Goal: Transaction & Acquisition: Obtain resource

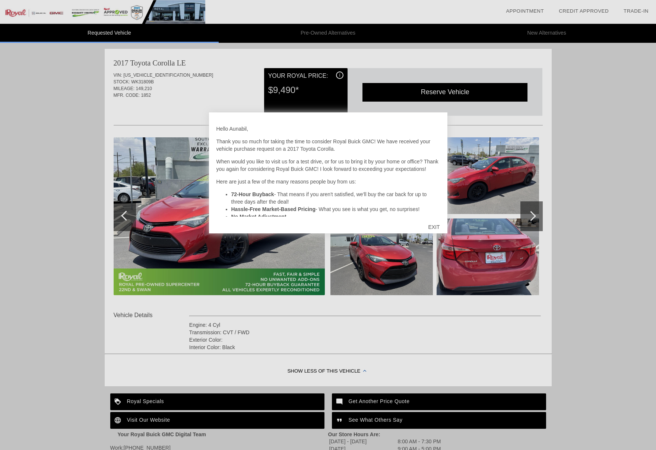
click at [435, 224] on div "EXIT" at bounding box center [433, 227] width 26 height 22
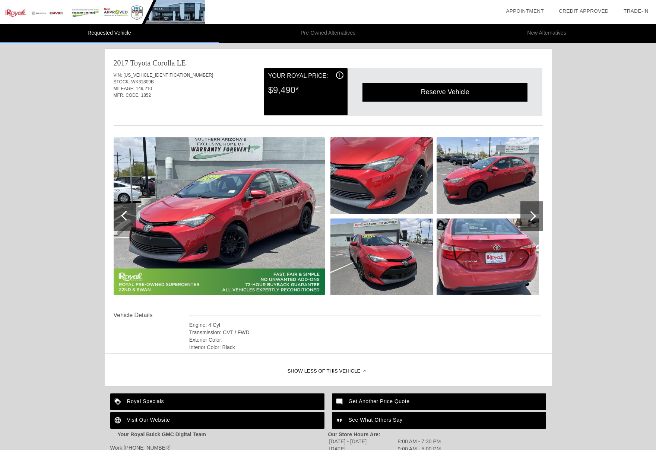
click at [74, 189] on div "Requested Vehicle Pre-Owned Alternatives New Alternatives date_range Appointmen…" at bounding box center [328, 246] width 656 height 493
click at [535, 211] on div at bounding box center [531, 216] width 22 height 30
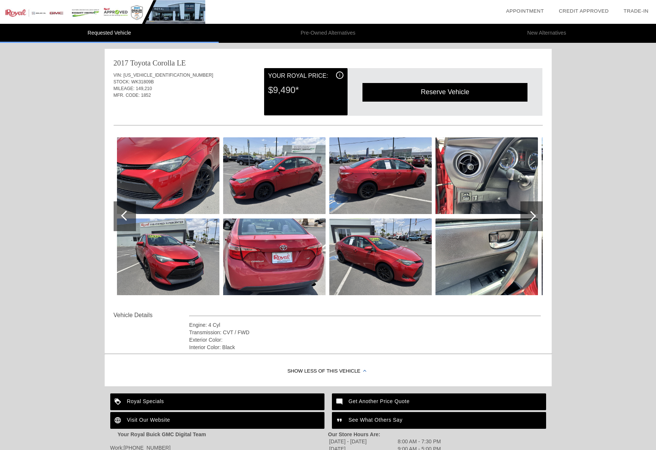
click at [535, 211] on div at bounding box center [531, 216] width 22 height 30
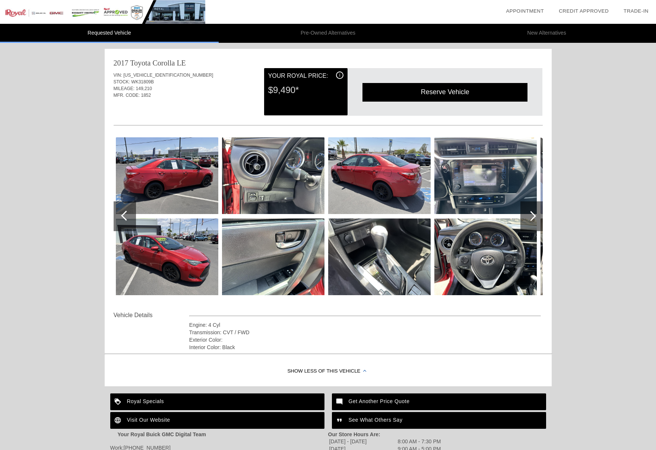
click at [144, 91] on span "149,210" at bounding box center [144, 88] width 16 height 5
click at [337, 77] on div "i" at bounding box center [339, 75] width 7 height 7
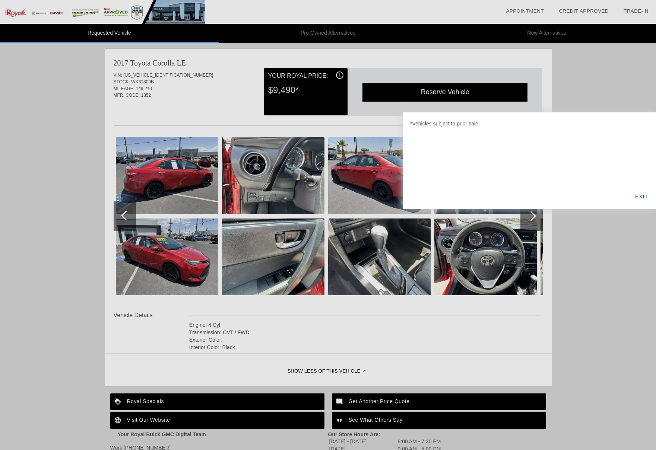
click at [637, 196] on div "EXIT" at bounding box center [641, 196] width 29 height 25
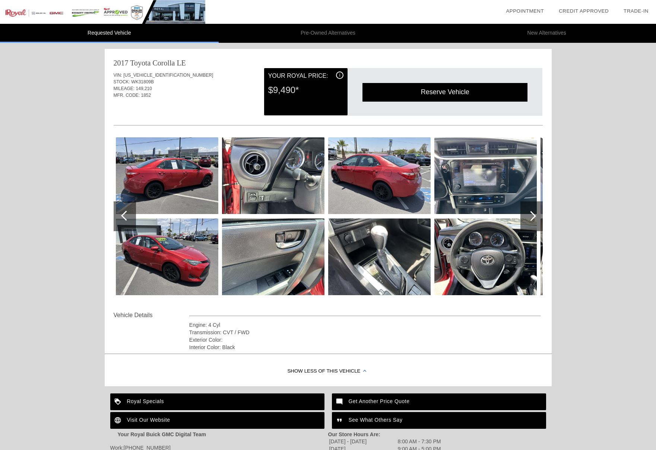
click at [12, 17] on img at bounding box center [102, 12] width 205 height 24
click at [558, 152] on div "Requested Vehicle Pre-Owned Alternatives New Alternatives date_range Appointmen…" at bounding box center [328, 246] width 656 height 493
click at [466, 95] on div "Reserve Vehicle" at bounding box center [444, 92] width 165 height 18
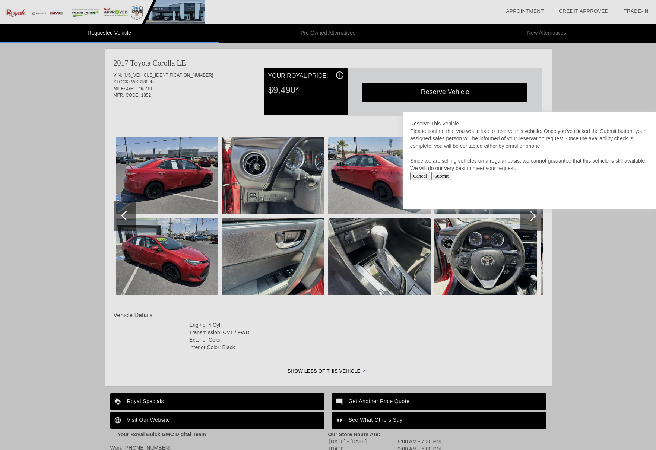
click at [423, 178] on input "Cancel" at bounding box center [420, 176] width 20 height 8
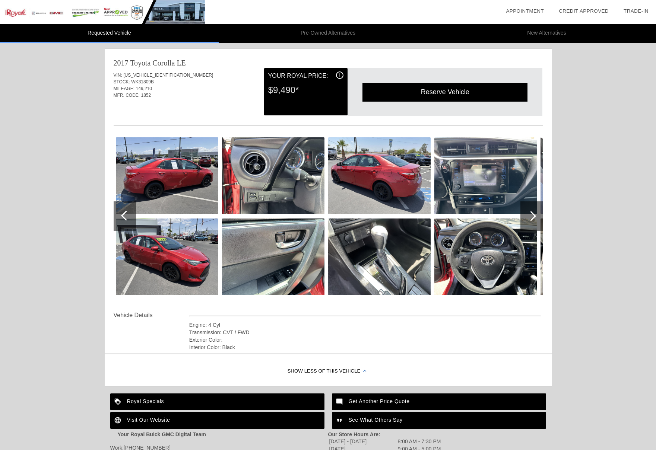
click at [528, 212] on div at bounding box center [531, 216] width 22 height 30
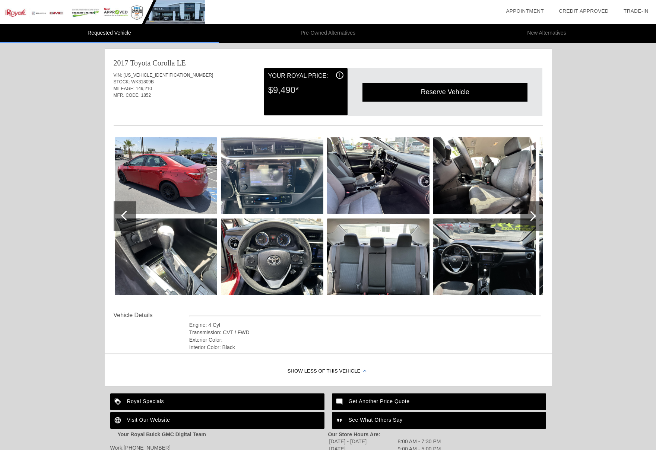
click at [283, 184] on img at bounding box center [272, 175] width 102 height 77
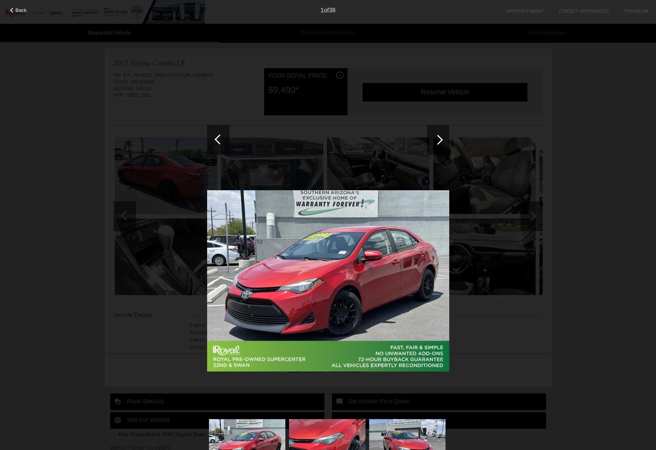
click at [442, 139] on div at bounding box center [438, 140] width 10 height 10
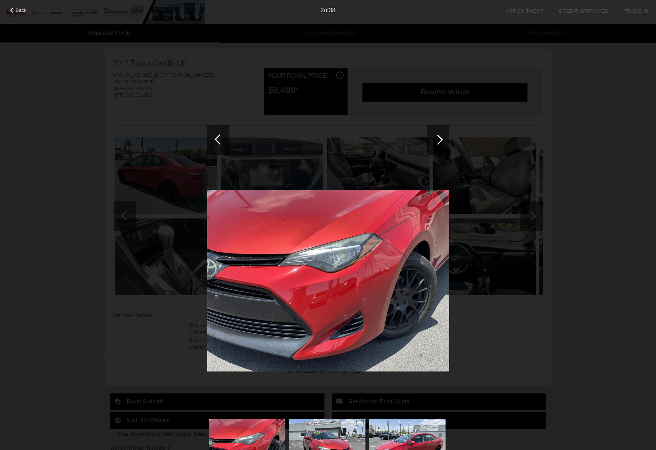
click at [442, 139] on div at bounding box center [438, 140] width 10 height 10
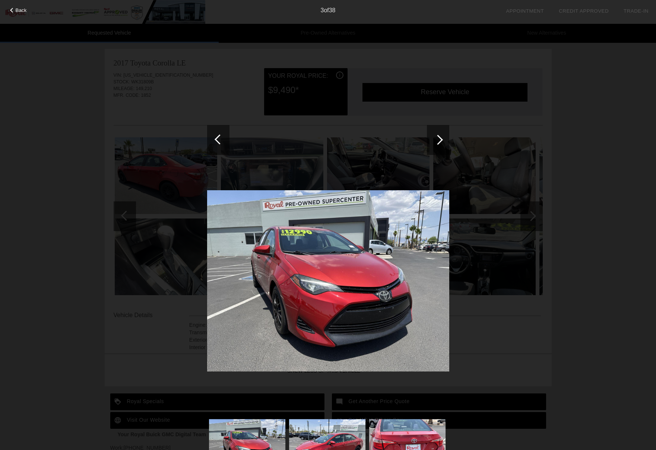
click at [442, 139] on div at bounding box center [438, 140] width 10 height 10
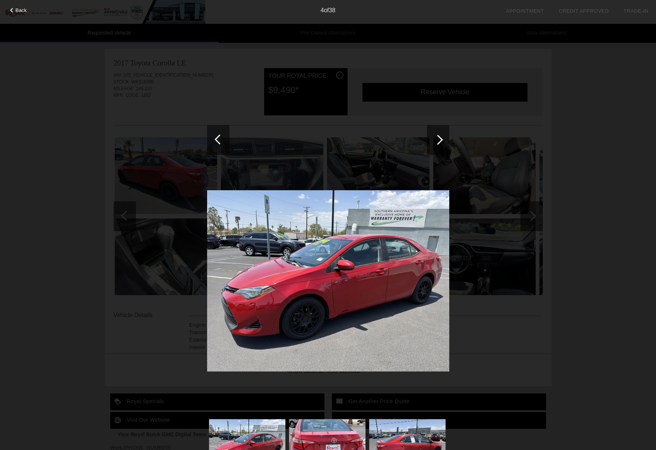
click at [442, 139] on div at bounding box center [438, 140] width 10 height 10
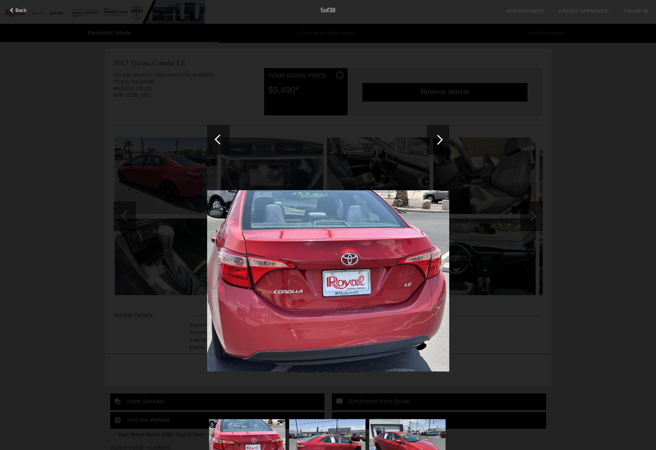
click at [442, 139] on div at bounding box center [438, 140] width 10 height 10
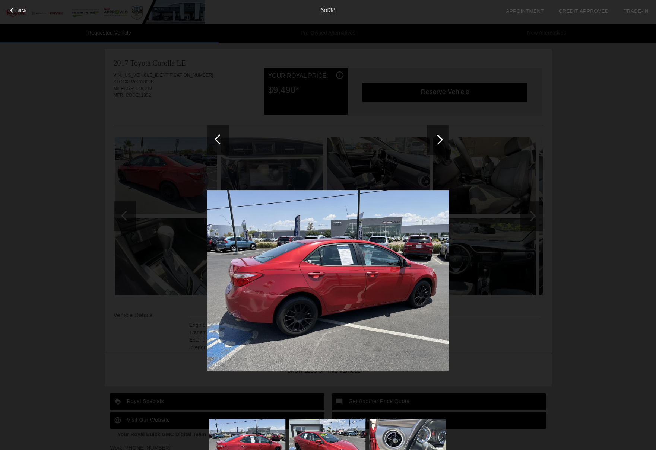
click at [442, 139] on div at bounding box center [438, 140] width 10 height 10
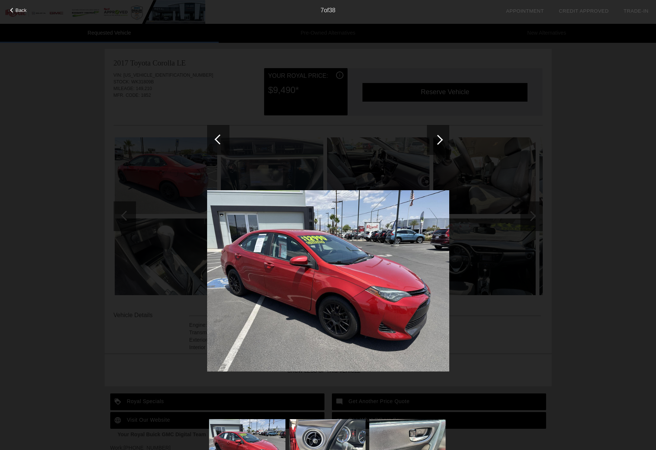
click at [442, 139] on div at bounding box center [438, 140] width 10 height 10
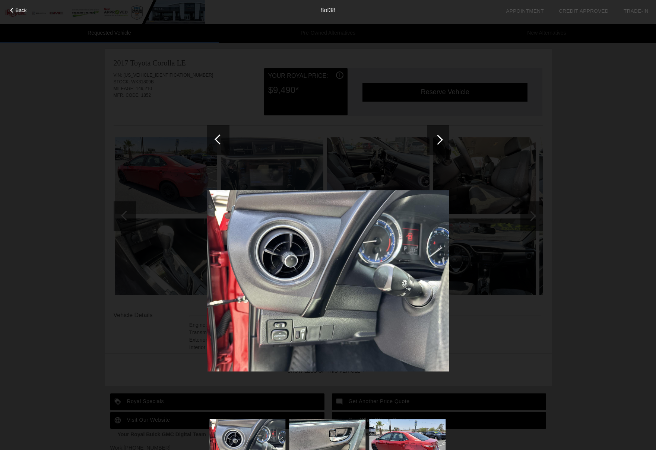
click at [442, 139] on div at bounding box center [438, 140] width 10 height 10
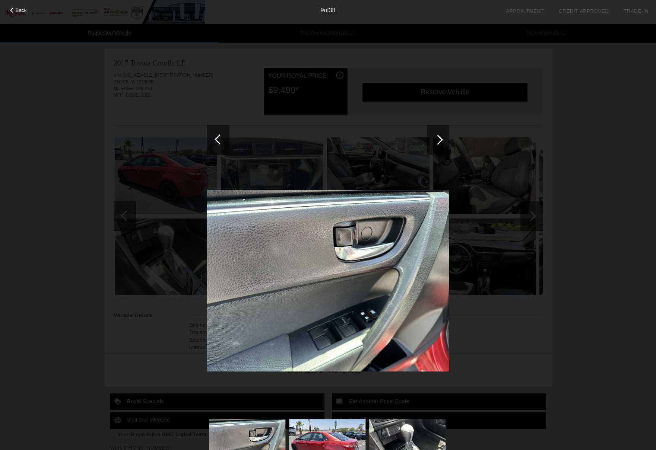
click at [442, 139] on div at bounding box center [438, 140] width 10 height 10
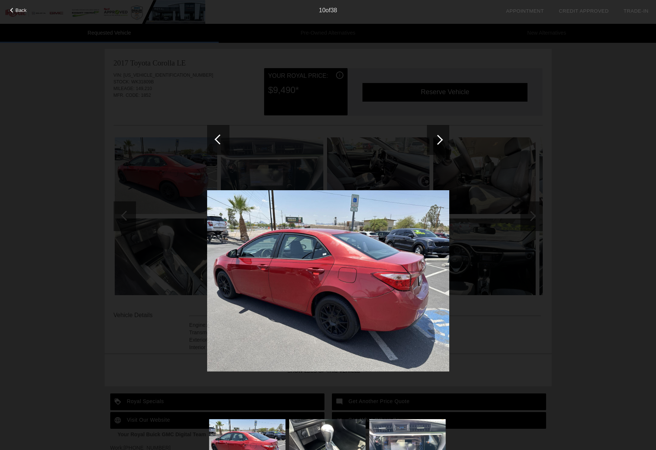
click at [442, 139] on div at bounding box center [438, 140] width 10 height 10
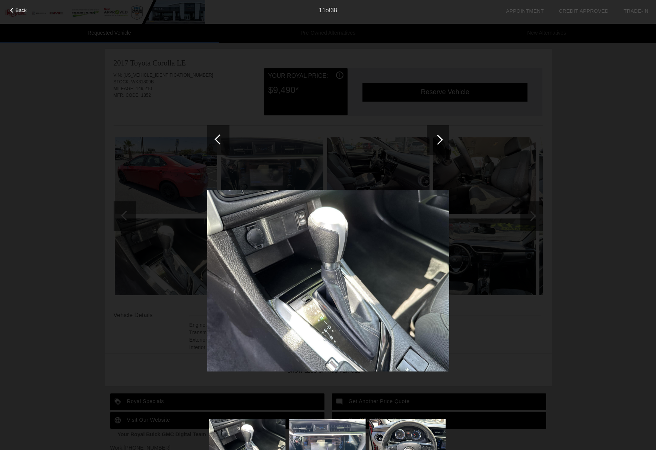
click at [442, 139] on div at bounding box center [438, 140] width 10 height 10
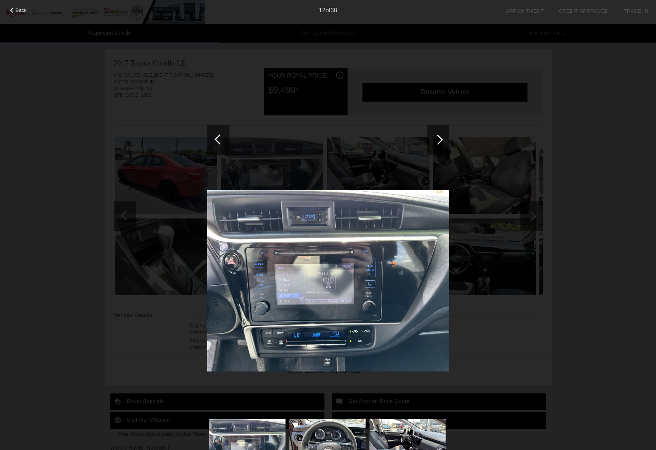
click at [442, 139] on div at bounding box center [438, 140] width 10 height 10
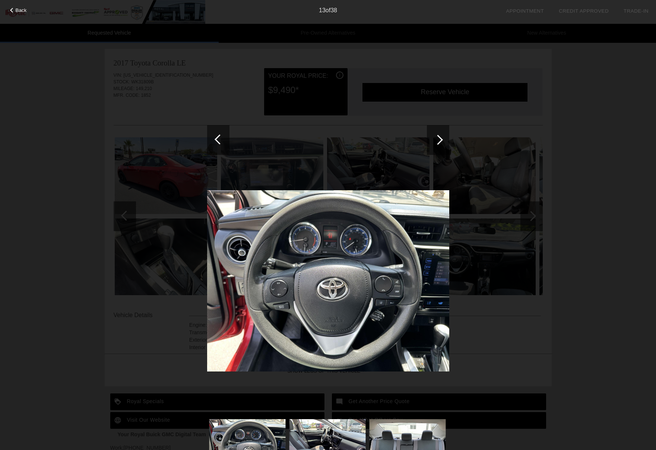
click at [442, 139] on div at bounding box center [438, 140] width 10 height 10
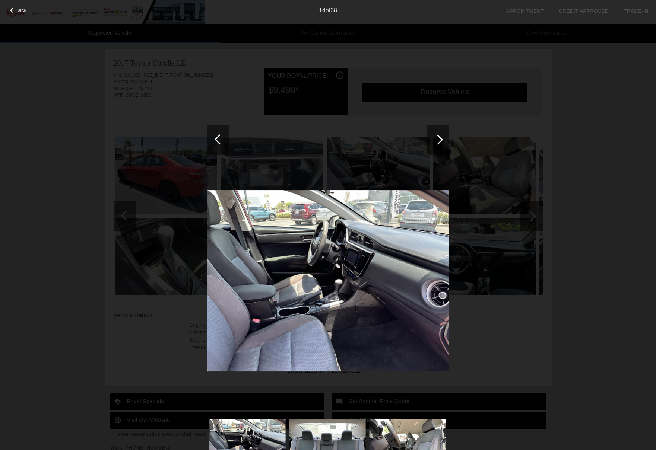
click at [442, 139] on div at bounding box center [438, 140] width 10 height 10
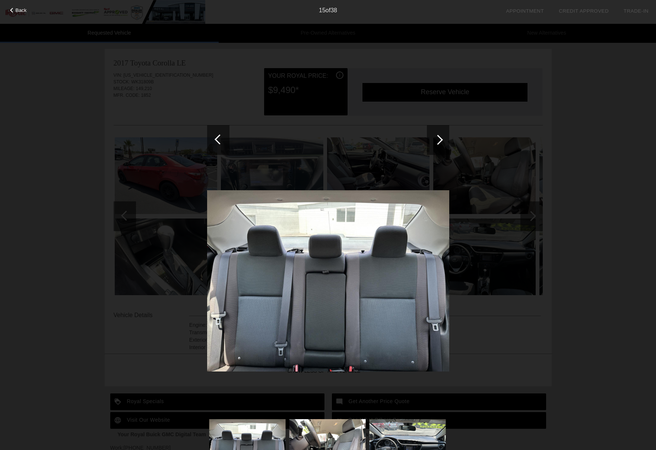
click at [442, 139] on div at bounding box center [438, 140] width 10 height 10
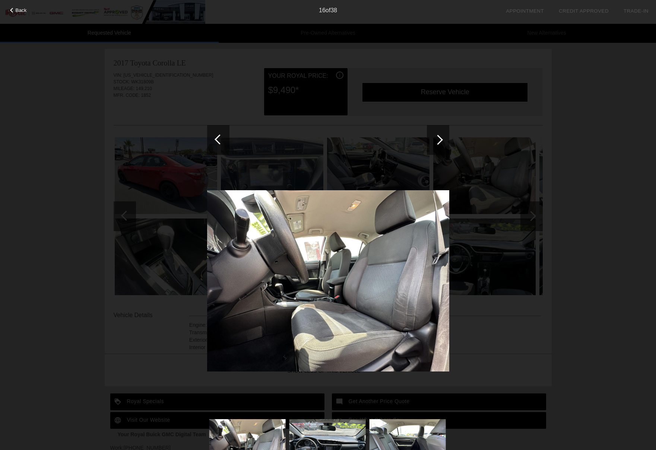
click at [442, 139] on div at bounding box center [438, 140] width 10 height 10
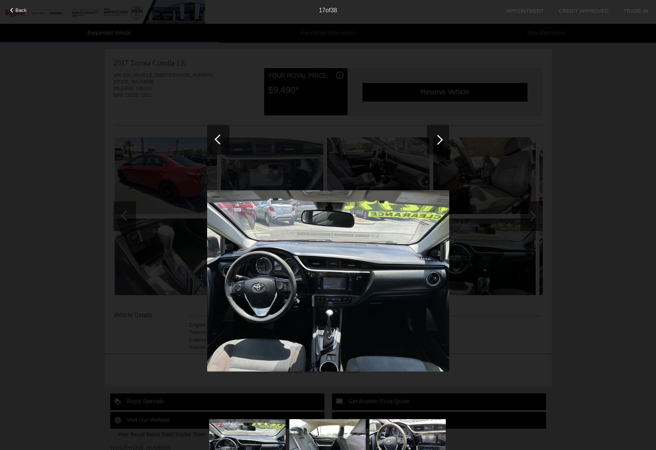
click at [442, 139] on div at bounding box center [438, 140] width 10 height 10
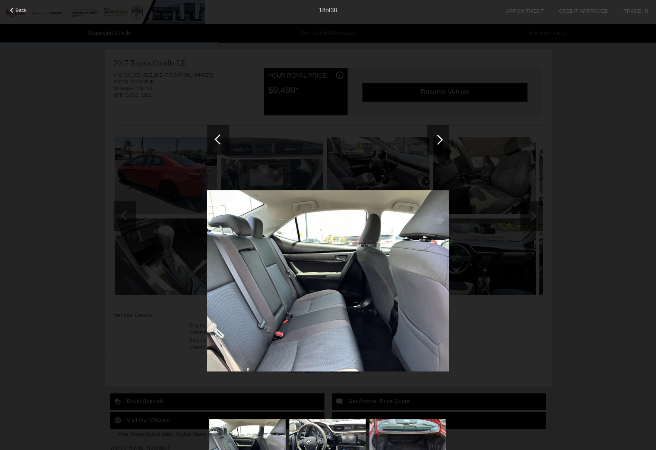
click at [442, 139] on div at bounding box center [438, 140] width 10 height 10
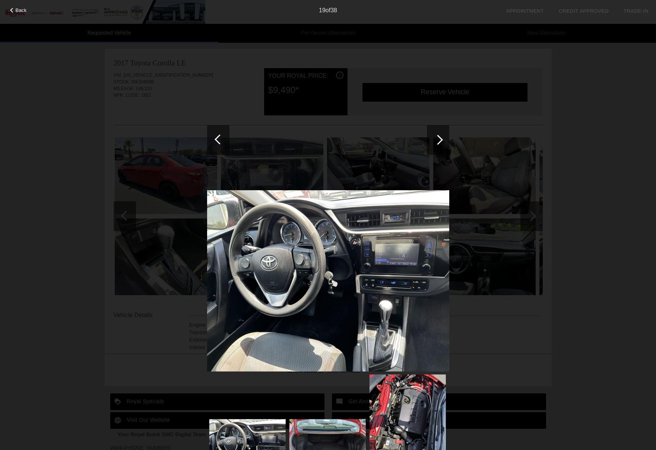
click at [442, 139] on div at bounding box center [438, 140] width 10 height 10
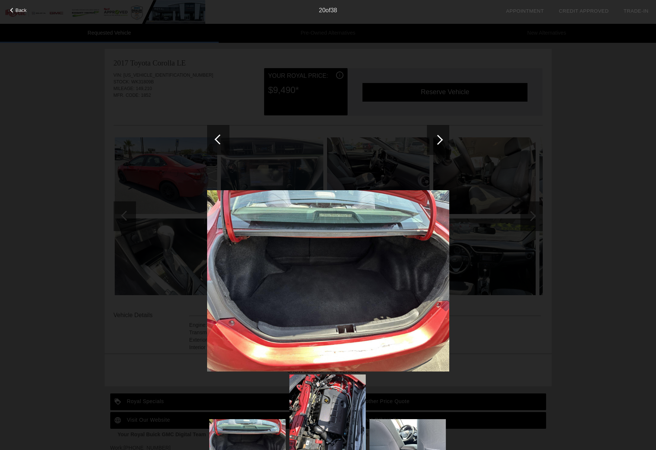
click at [442, 139] on div at bounding box center [438, 140] width 10 height 10
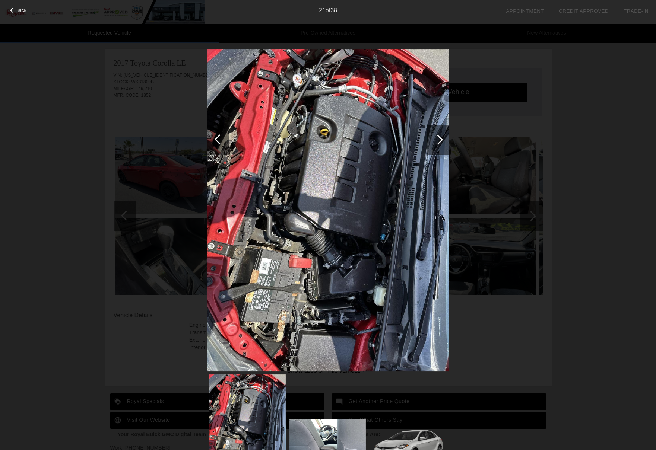
click at [442, 139] on div at bounding box center [438, 140] width 10 height 10
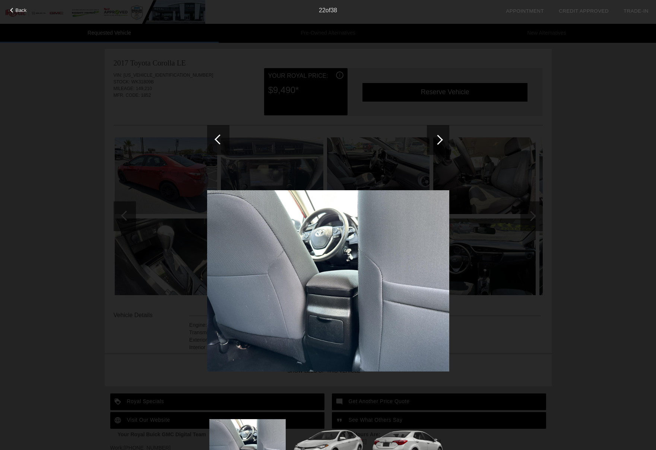
click at [543, 135] on div "Back 22 of 38" at bounding box center [328, 225] width 656 height 450
click at [583, 146] on div "Back 22 of 38" at bounding box center [328, 225] width 656 height 450
click at [20, 11] on span "Back" at bounding box center [21, 10] width 11 height 6
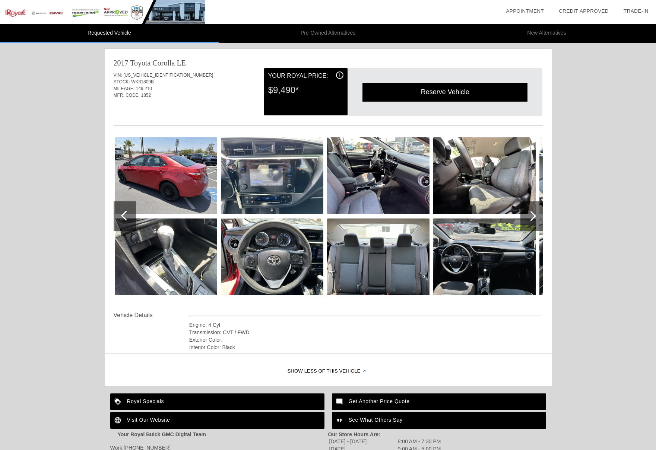
click at [42, 205] on div "Requested Vehicle Pre-Owned Alternatives New Alternatives date_range Appointmen…" at bounding box center [328, 246] width 656 height 493
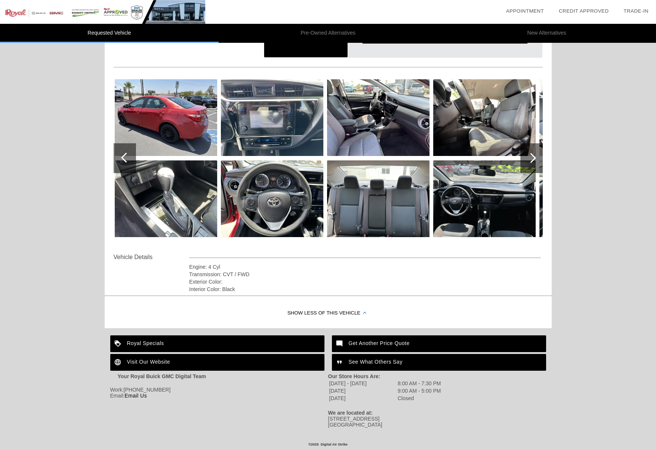
scroll to position [73, 0]
click at [181, 354] on div "Visit Our Website" at bounding box center [217, 362] width 214 height 17
